Goal: Find specific page/section

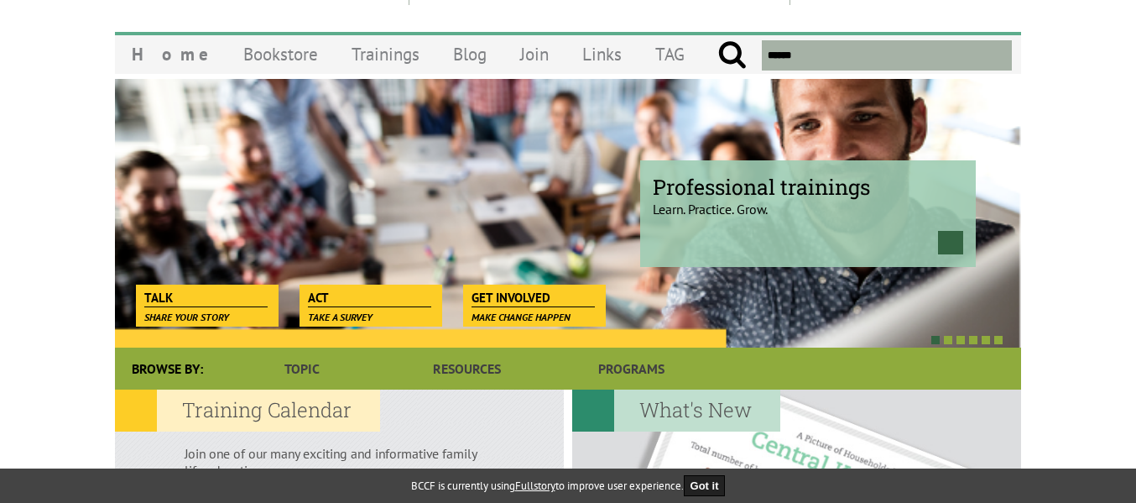
scroll to position [78, 0]
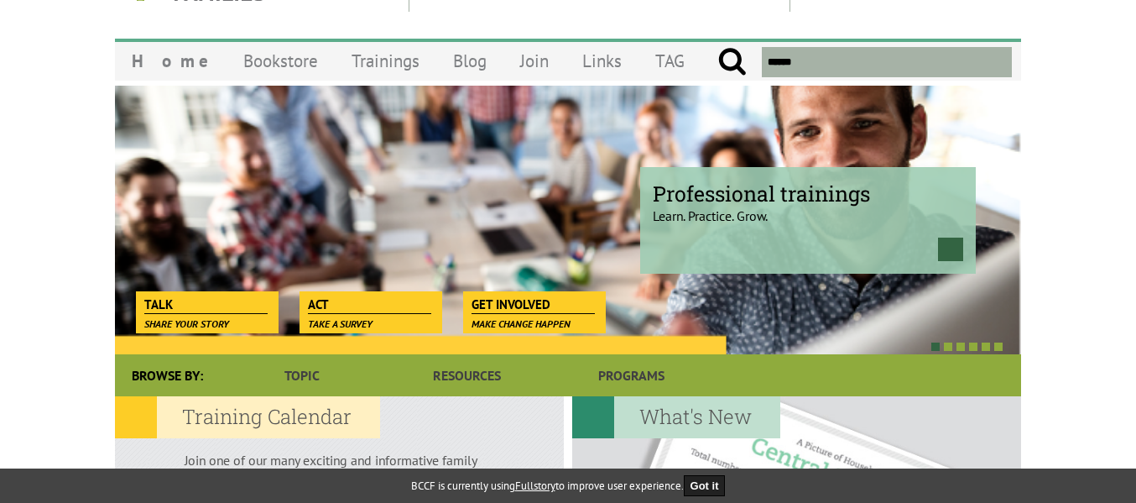
click at [770, 60] on input "text" at bounding box center [887, 62] width 250 height 30
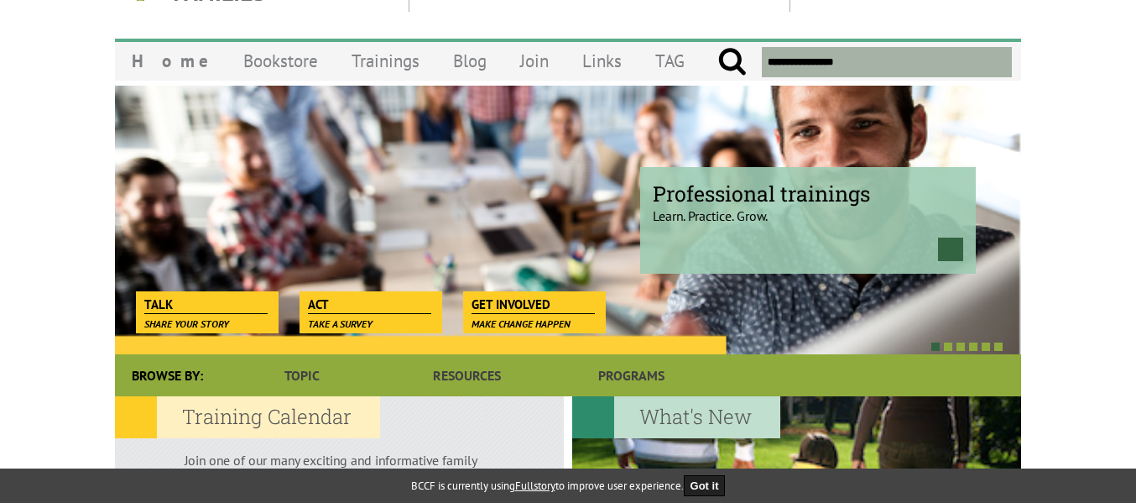
click at [718, 47] on input "submit" at bounding box center [732, 62] width 29 height 30
type input "**********"
